Goal: Task Accomplishment & Management: Use online tool/utility

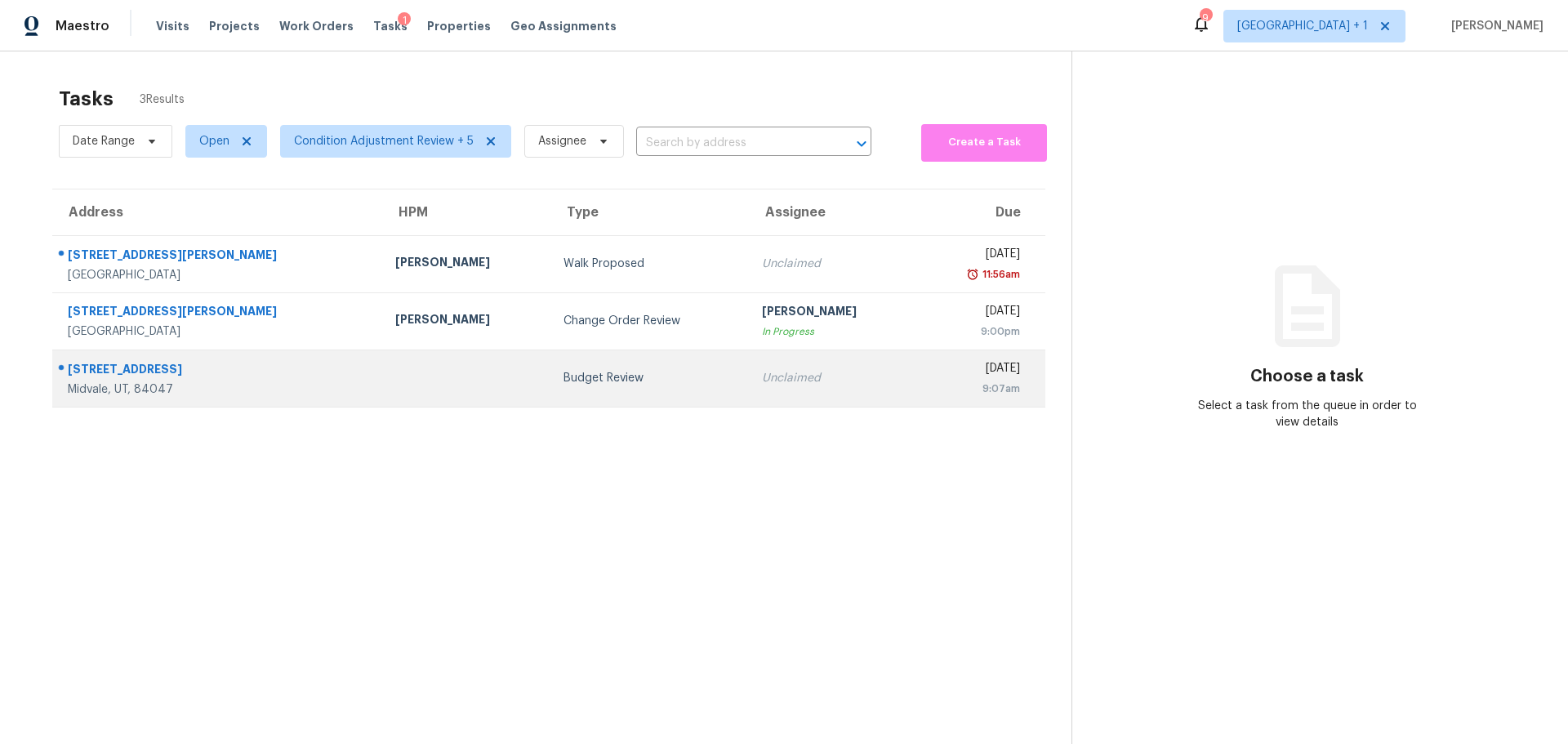
click at [382, 365] on td at bounding box center [466, 377] width 168 height 57
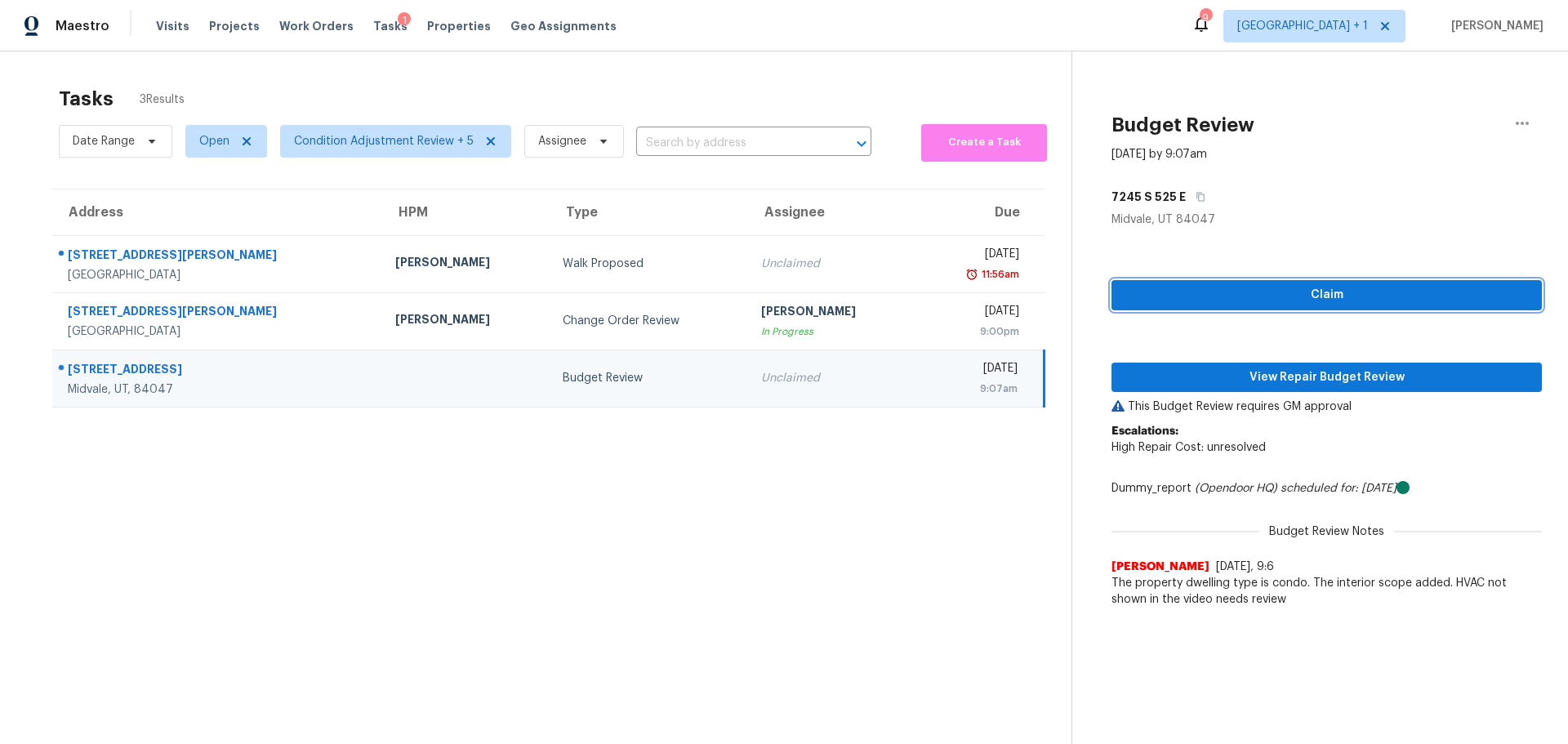
click at [1241, 297] on span "Claim" at bounding box center [1326, 295] width 404 height 20
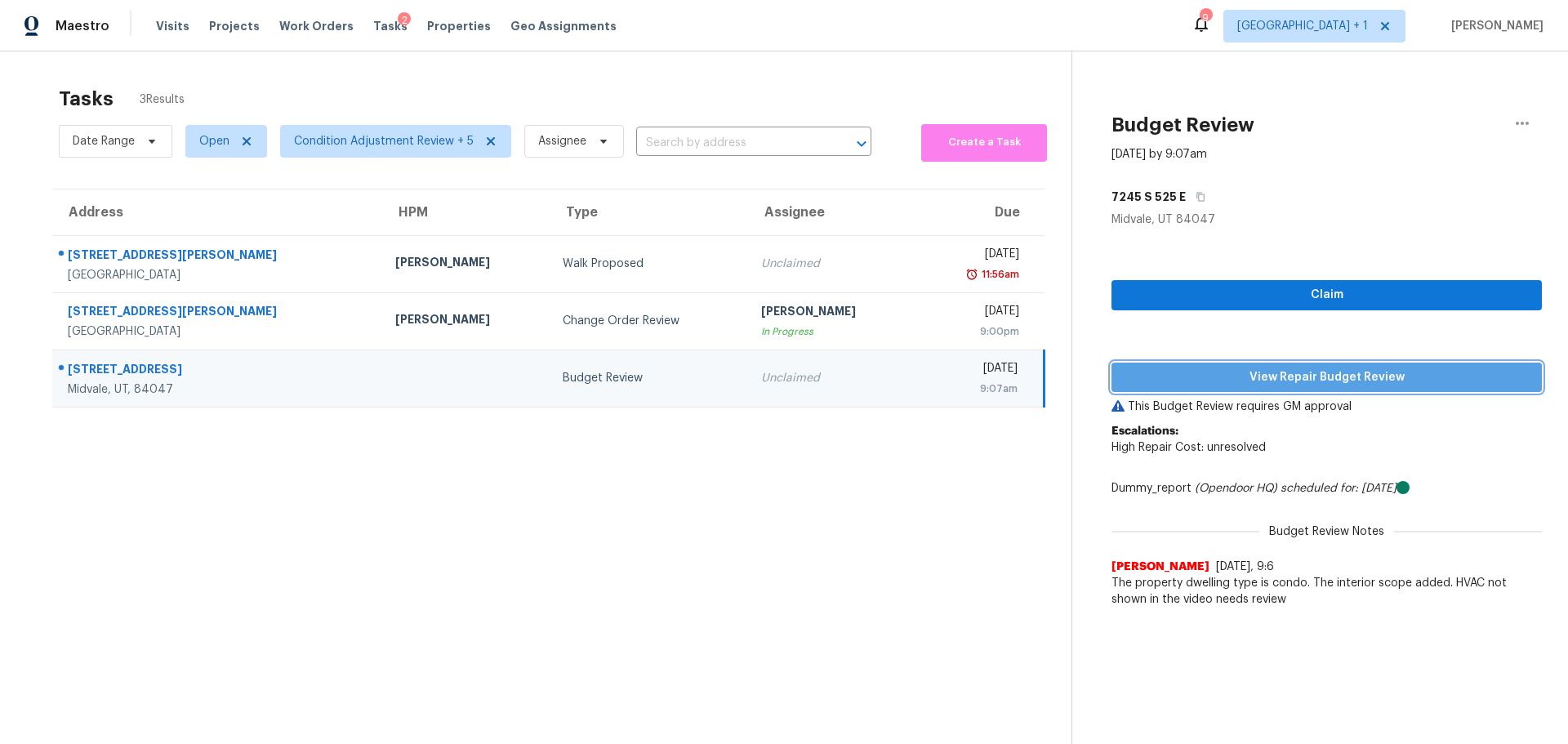
click at [1317, 380] on div "Claim View Repair Budget Review This Budget Review requires GM approval Escalat…" at bounding box center [1326, 421] width 430 height 387
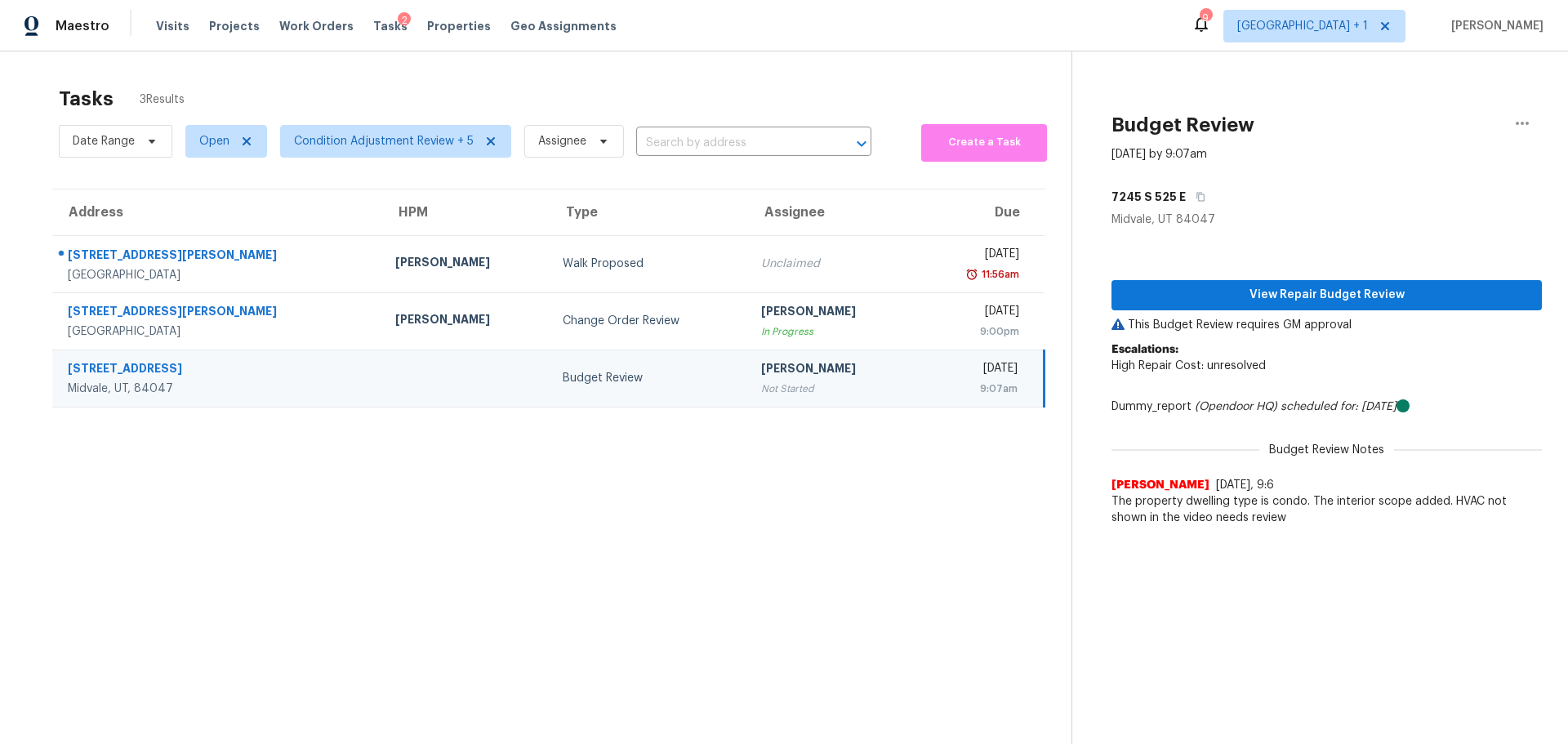
click at [276, 379] on td "[STREET_ADDRESS]" at bounding box center [216, 377] width 330 height 57
click at [1261, 291] on span "View Repair Budget Review" at bounding box center [1326, 295] width 404 height 20
